Goal: Task Accomplishment & Management: Manage account settings

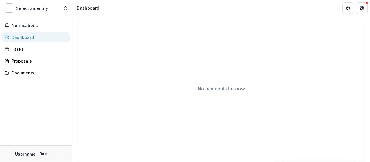
scroll to position [210, 0]
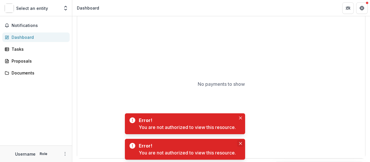
drag, startPoint x: 241, startPoint y: 116, endPoint x: 242, endPoint y: 141, distance: 25.4
click at [241, 116] on button "Close" at bounding box center [240, 117] width 7 height 7
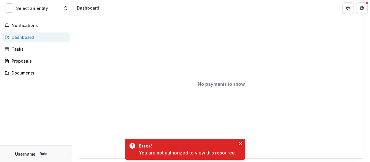
click at [242, 141] on button "Close" at bounding box center [240, 143] width 7 height 7
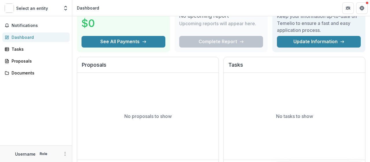
scroll to position [0, 0]
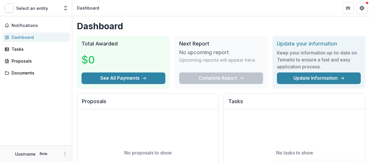
click at [205, 41] on h2 "Next Report" at bounding box center [221, 43] width 84 height 6
click at [15, 46] on div "Tasks" at bounding box center [38, 49] width 53 height 6
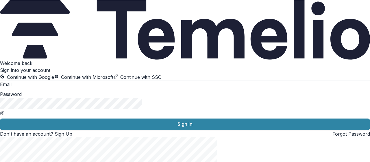
click at [35, 88] on input at bounding box center [35, 84] width 46 height 7
type input "**********"
click at [56, 116] on div "Password" at bounding box center [185, 102] width 370 height 25
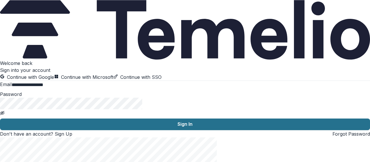
click at [67, 130] on button "Sign In" at bounding box center [185, 124] width 370 height 12
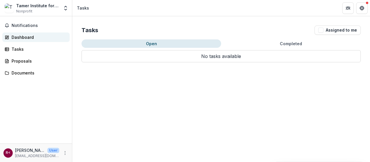
click at [21, 39] on div "Dashboard" at bounding box center [38, 37] width 53 height 6
